Goal: Task Accomplishment & Management: Complete application form

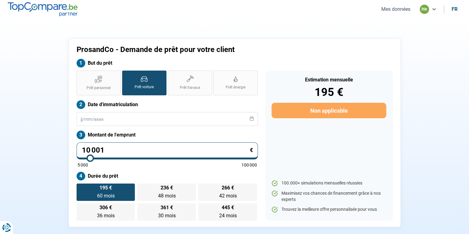
click at [393, 11] on button "Mes données" at bounding box center [395, 9] width 33 height 7
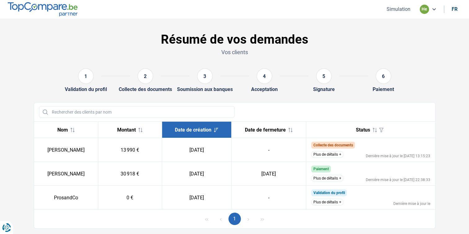
click at [332, 154] on button "Plus de détails" at bounding box center [327, 154] width 32 height 7
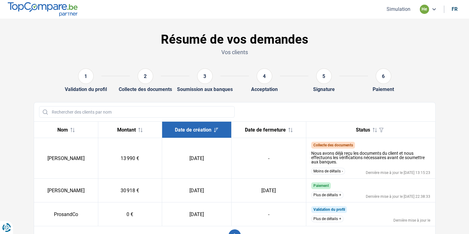
click at [433, 6] on div "he" at bounding box center [427, 9] width 17 height 9
click at [435, 4] on nav "Simulation he Simulation Déconnexion fr" at bounding box center [234, 9] width 469 height 19
click at [426, 8] on div "he" at bounding box center [423, 9] width 9 height 9
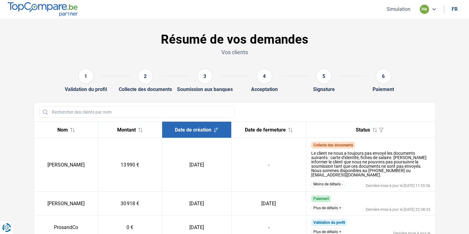
click at [392, 8] on button "Simulation" at bounding box center [398, 9] width 28 height 7
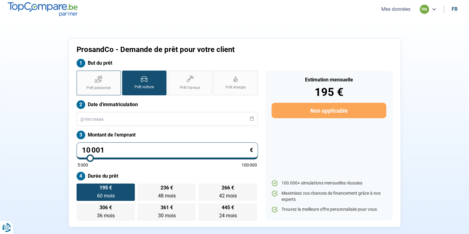
click at [116, 84] on label "Prêt personnel" at bounding box center [99, 83] width 44 height 25
click at [81, 75] on input "Prêt personnel" at bounding box center [79, 73] width 4 height 4
radio input "true"
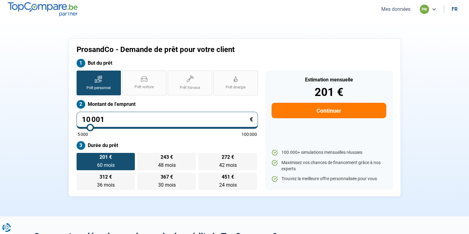
type input "9 500"
type input "9500"
type input "8 750"
type input "8750"
type input "8 000"
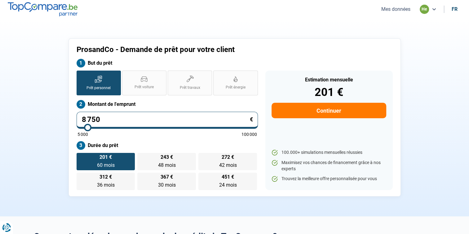
type input "8000"
type input "7 500"
type input "7500"
type input "7 000"
type input "7000"
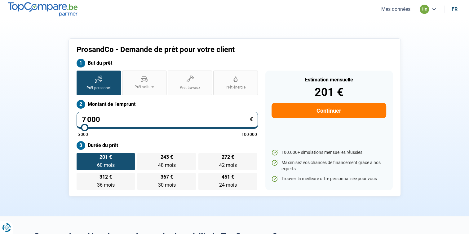
type input "6 000"
type input "6000"
type input "5 250"
type input "5250"
type input "5 000"
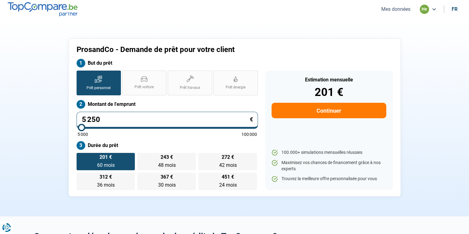
type input "5000"
type input "5 250"
type input "5250"
type input "6 000"
type input "6000"
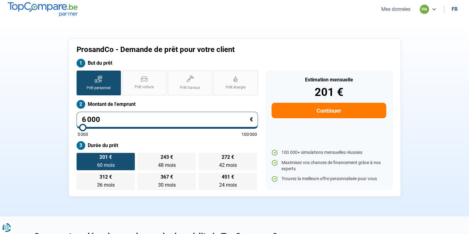
type input "7 000"
type input "7000"
type input "8 000"
type input "8000"
type input "8 250"
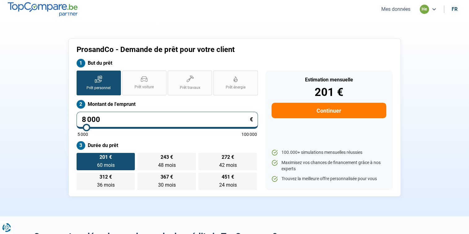
type input "8250"
type input "8 750"
type input "8750"
type input "9 250"
type input "9250"
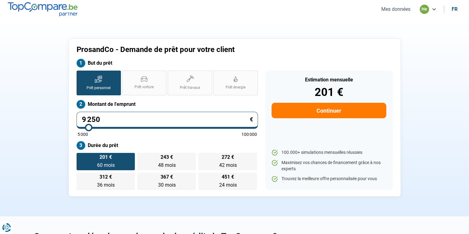
type input "9 750"
type input "9750"
type input "10 500"
type input "10500"
type input "11 000"
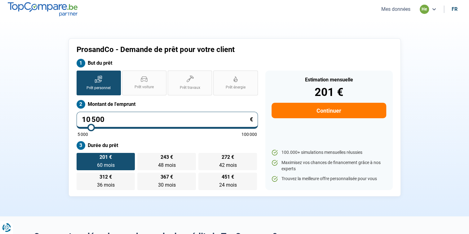
type input "11000"
type input "11 250"
type input "11250"
type input "11 500"
type input "11500"
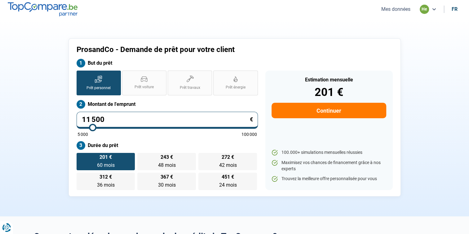
type input "11 750"
type input "11750"
type input "12 250"
type input "12250"
type input "12 500"
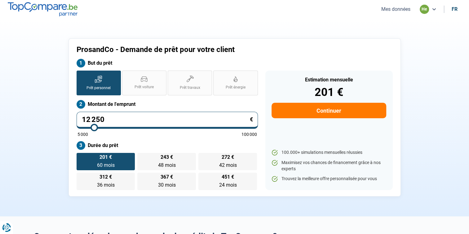
type input "12500"
type input "13 250"
type input "13250"
type input "13 500"
type input "13500"
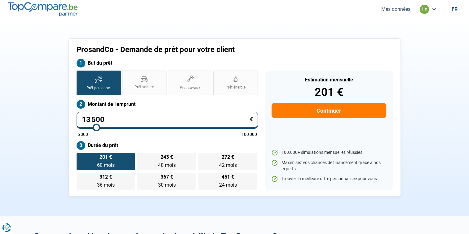
type input "13 750"
type input "13750"
type input "14 000"
type input "14000"
type input "14 250"
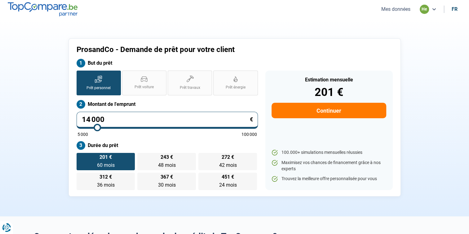
type input "14250"
type input "14 500"
type input "14500"
type input "14 750"
type input "14750"
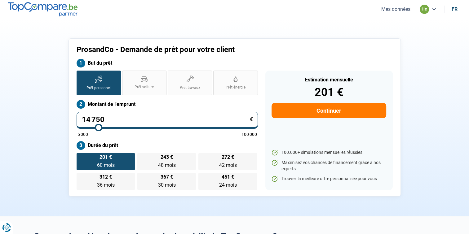
type input "15 000"
drag, startPoint x: 90, startPoint y: 127, endPoint x: 99, endPoint y: 128, distance: 9.3
type input "15000"
click at [99, 128] on input "range" at bounding box center [166, 127] width 179 height 1
click at [287, 110] on button "Continuer" at bounding box center [328, 110] width 114 height 15
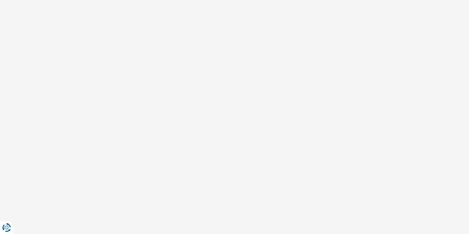
select select "32"
